Goal: Transaction & Acquisition: Purchase product/service

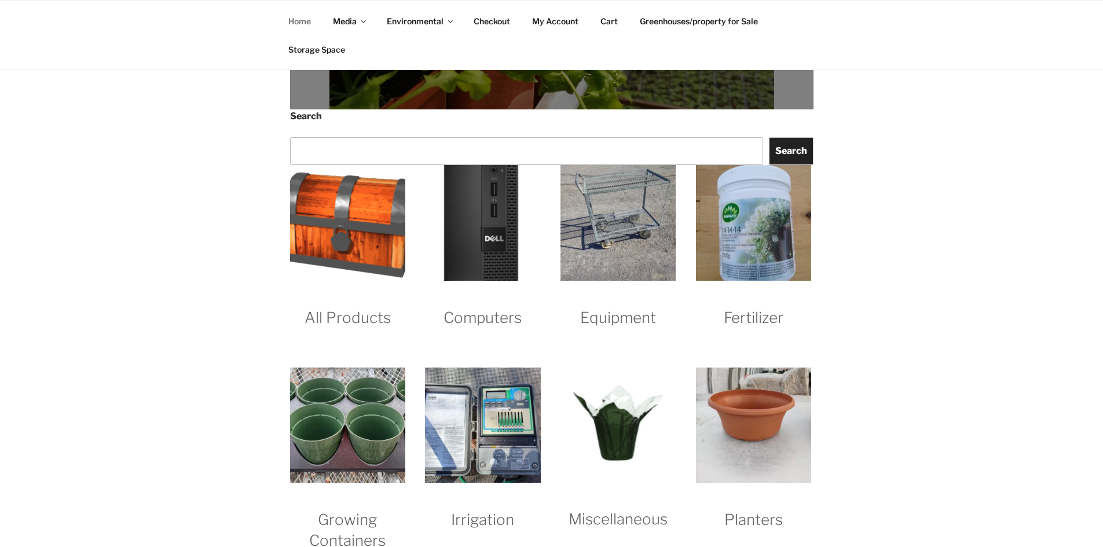
scroll to position [985, 0]
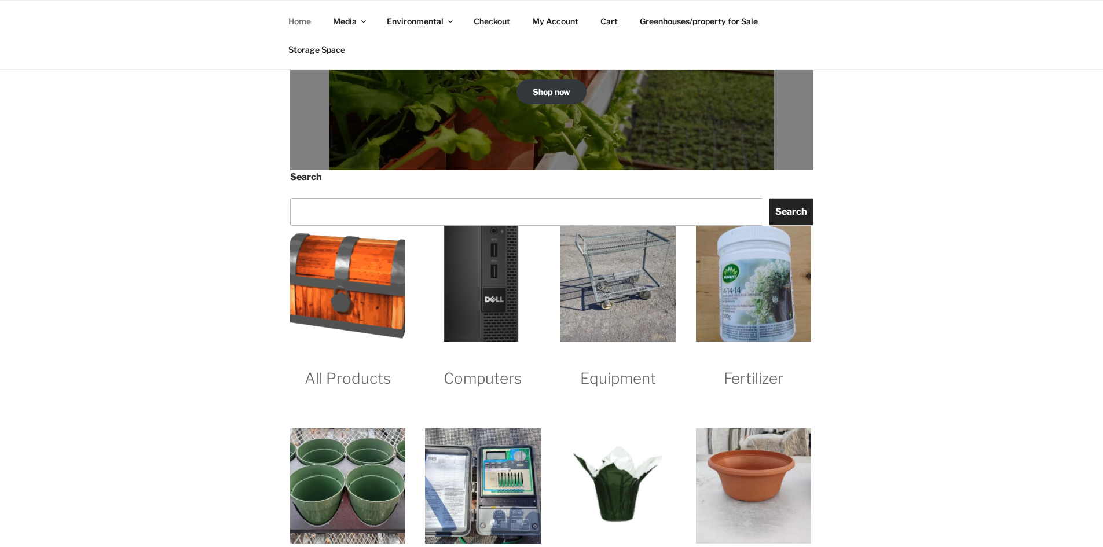
click at [339, 279] on img "Visit product category All Products" at bounding box center [347, 283] width 115 height 115
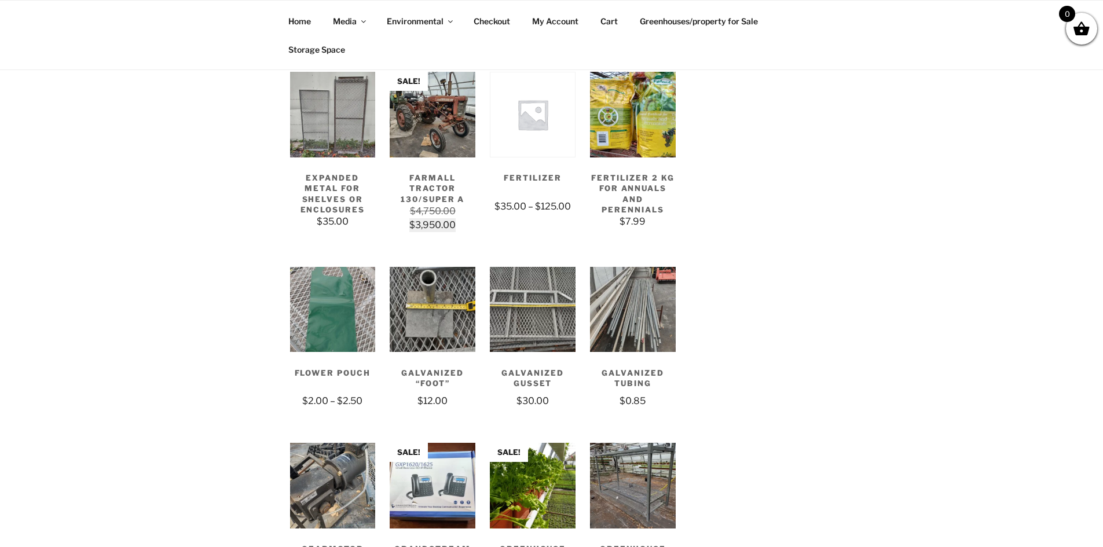
scroll to position [1274, 0]
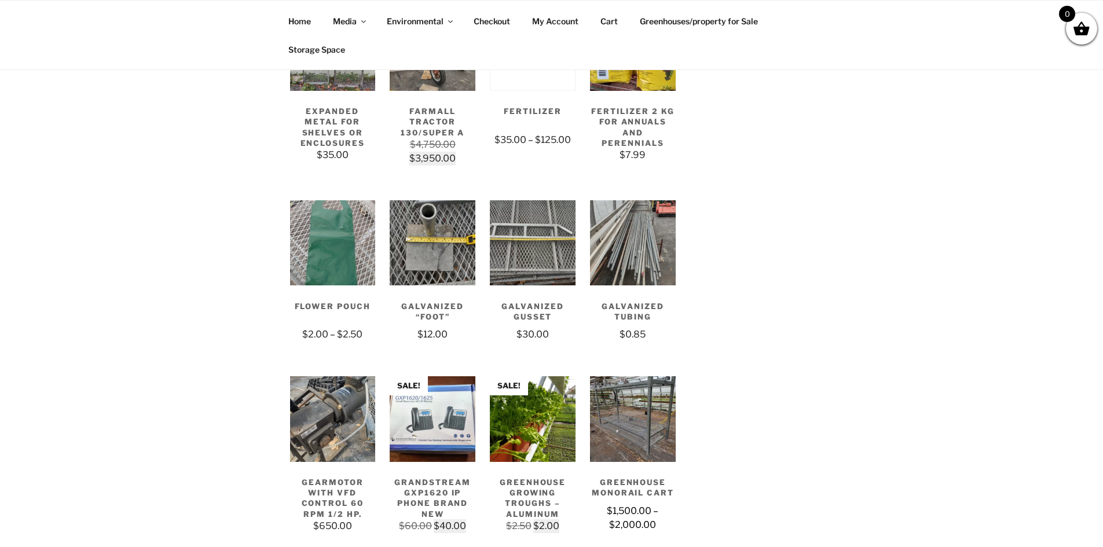
click at [656, 432] on img at bounding box center [633, 420] width 86 height 86
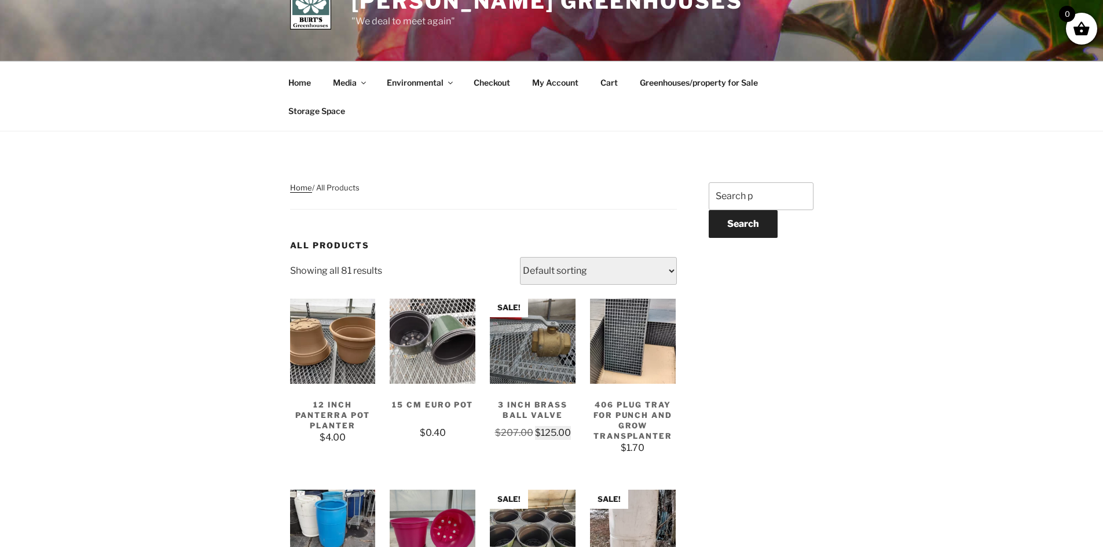
scroll to position [0, 0]
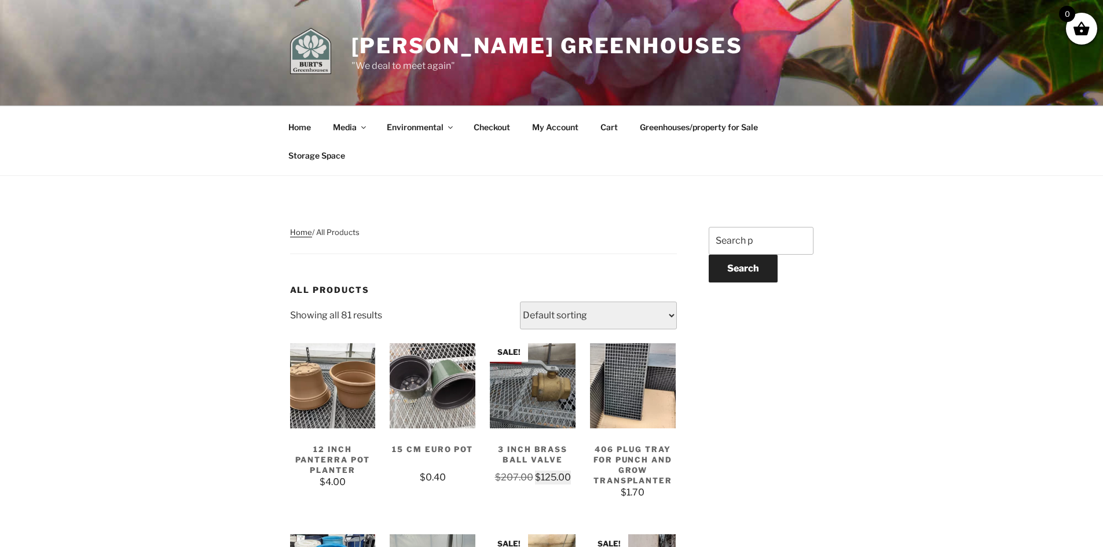
click at [323, 59] on img at bounding box center [310, 51] width 41 height 46
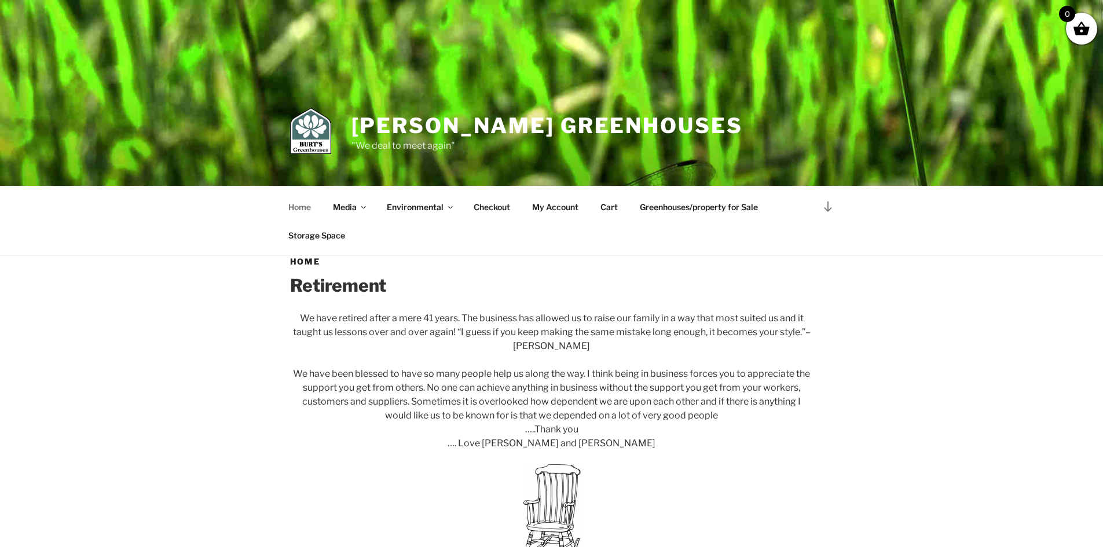
scroll to position [290, 0]
